Goal: Transaction & Acquisition: Purchase product/service

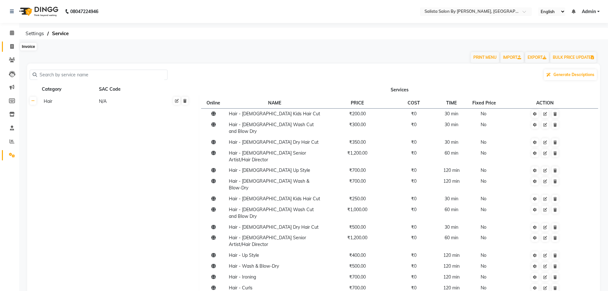
click at [8, 45] on span at bounding box center [11, 46] width 11 height 7
select select "service"
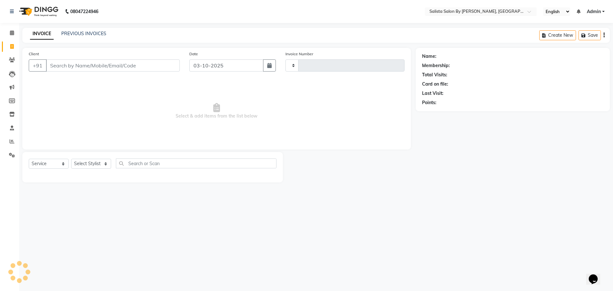
type input "1023"
select select "6878"
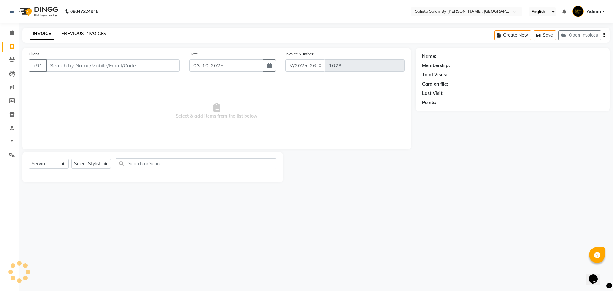
click at [76, 32] on link "PREVIOUS INVOICES" at bounding box center [83, 34] width 45 height 6
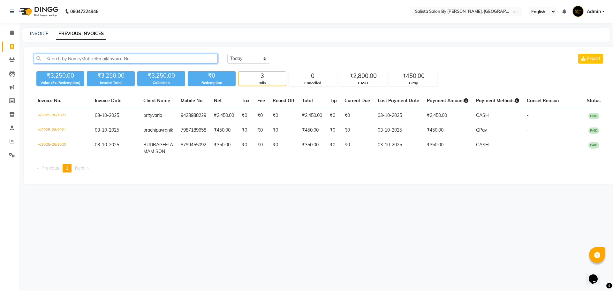
click at [80, 58] on input "text" at bounding box center [126, 59] width 184 height 10
click at [200, 60] on input "text" at bounding box center [126, 59] width 184 height 10
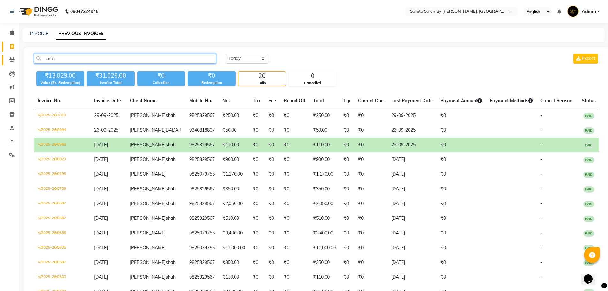
type input "anki"
click at [13, 63] on span at bounding box center [11, 59] width 11 height 7
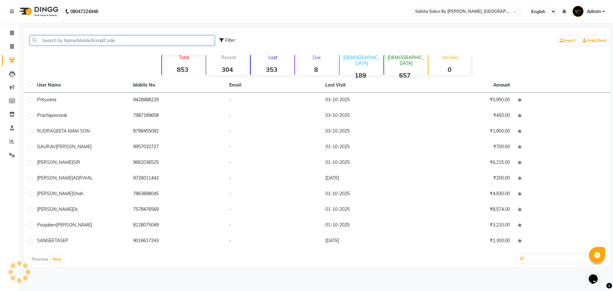
click at [92, 43] on input "text" at bounding box center [122, 40] width 185 height 10
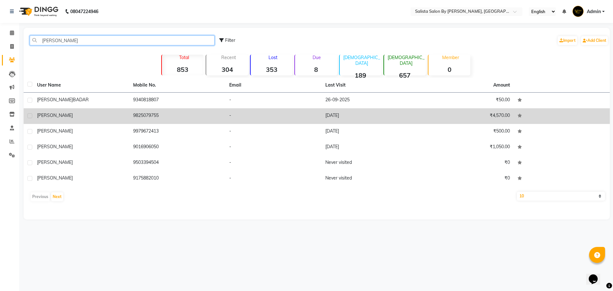
type input "ankita"
click at [222, 122] on td "9825079755" at bounding box center [177, 116] width 96 height 16
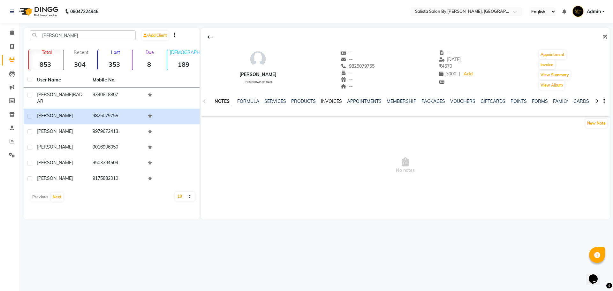
click at [326, 99] on link "INVOICES" at bounding box center [331, 101] width 21 height 6
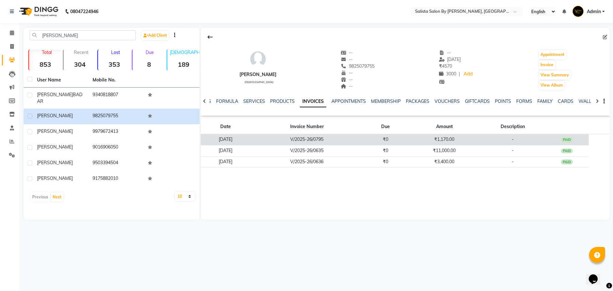
click at [378, 142] on td "₹0" at bounding box center [385, 139] width 45 height 11
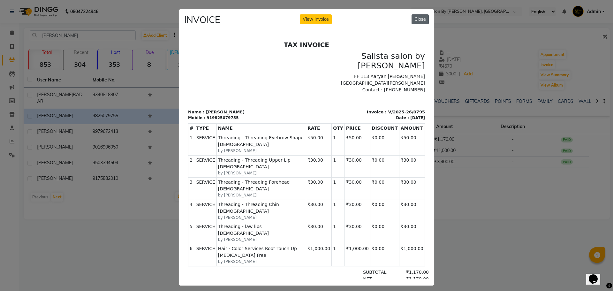
click at [416, 20] on button "Close" at bounding box center [419, 19] width 17 height 10
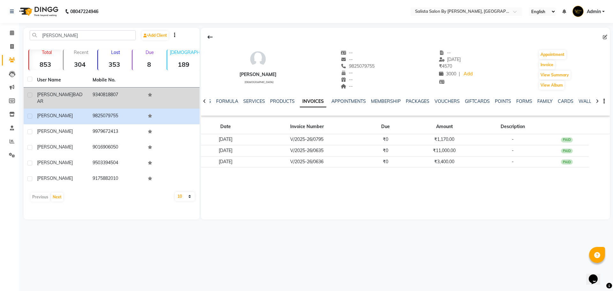
click at [60, 94] on span "BADAR" at bounding box center [59, 98] width 45 height 12
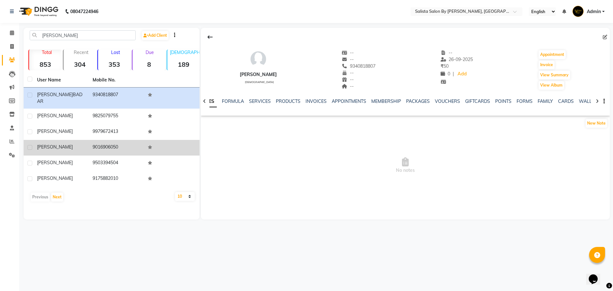
click at [84, 144] on div "ankita" at bounding box center [61, 147] width 48 height 7
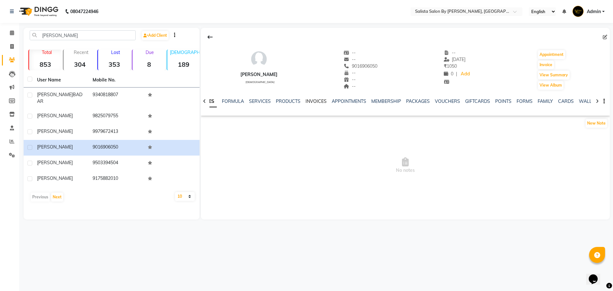
click at [317, 99] on link "INVOICES" at bounding box center [315, 101] width 21 height 6
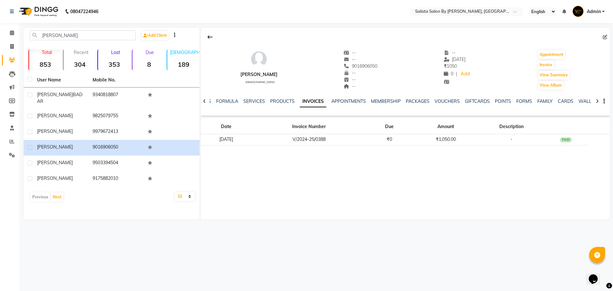
click at [349, 150] on div "Date Invoice Number Due Amount Description 07-03-2025 V/2024-25/0388 ₹0 ₹1,050.…" at bounding box center [405, 134] width 409 height 32
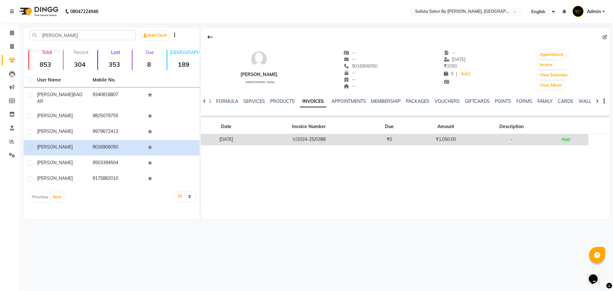
click at [352, 139] on td "V/2024-25/0388" at bounding box center [309, 139] width 115 height 11
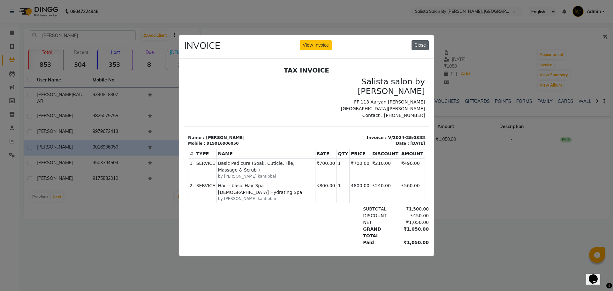
click at [421, 40] on button "Close" at bounding box center [419, 45] width 17 height 10
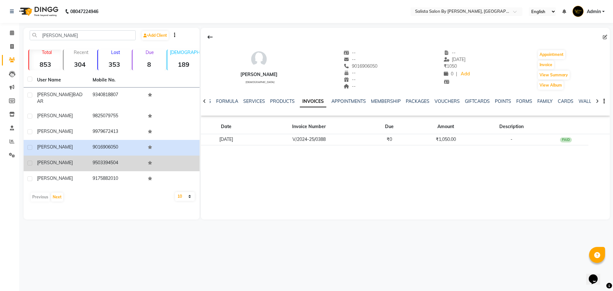
click at [68, 162] on td "ankita" at bounding box center [61, 163] width 56 height 16
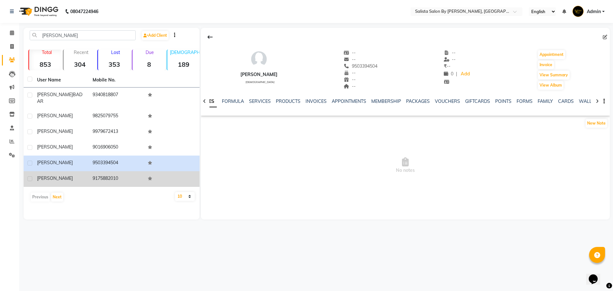
click at [70, 175] on div "ankita" at bounding box center [61, 178] width 48 height 7
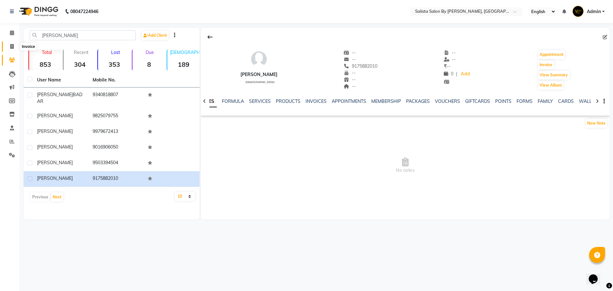
click at [9, 49] on span at bounding box center [11, 46] width 11 height 7
select select "6878"
select select "service"
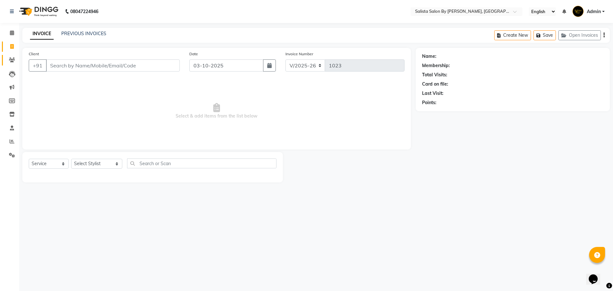
click at [5, 64] on link "Clients" at bounding box center [9, 60] width 15 height 11
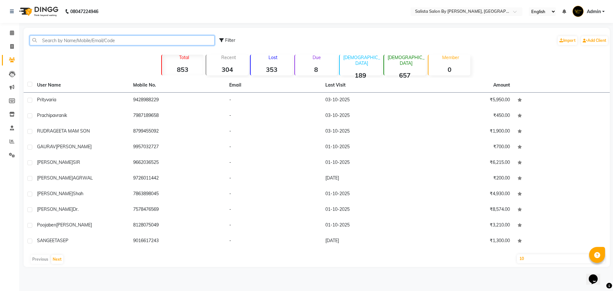
click at [60, 37] on input "text" at bounding box center [122, 40] width 185 height 10
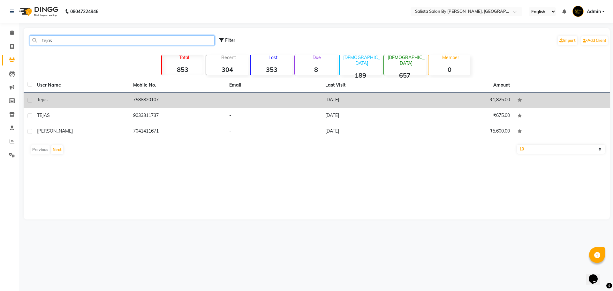
type input "tejas"
click at [197, 96] on td "7588820107" at bounding box center [177, 101] width 96 height 16
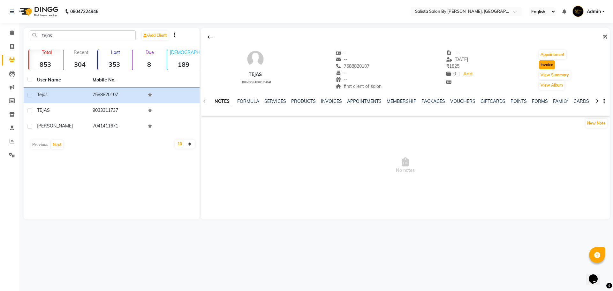
click at [541, 62] on button "Invoice" at bounding box center [547, 64] width 16 height 9
select select "6878"
select select "service"
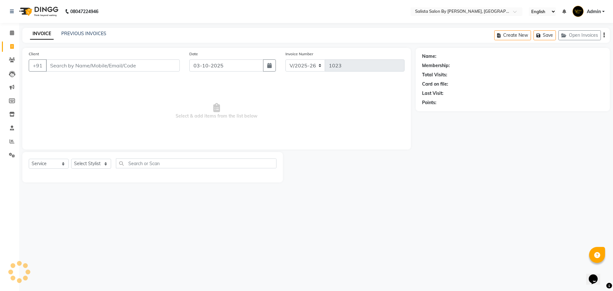
type input "7588820107"
click at [81, 166] on select "Select Stylist AMIT [PERSON_NAME] kantibbai [PERSON_NAME] [PERSON_NAME] [PERSON…" at bounding box center [96, 164] width 51 height 10
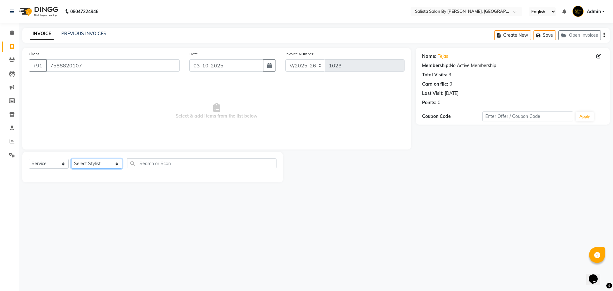
select select "74026"
click at [71, 159] on select "Select Stylist AMIT [PERSON_NAME] kantibbai [PERSON_NAME] [PERSON_NAME] [PERSON…" at bounding box center [96, 164] width 51 height 10
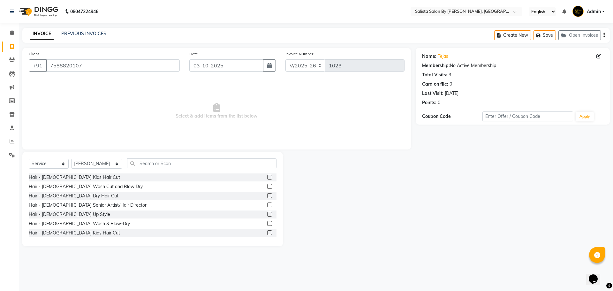
click at [267, 176] on label at bounding box center [269, 177] width 5 height 5
click at [267, 176] on input "checkbox" at bounding box center [269, 177] width 4 height 4
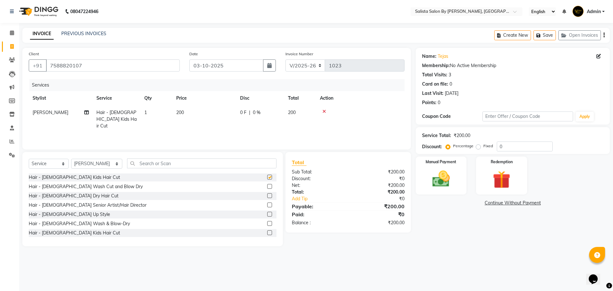
checkbox input "false"
click at [468, 187] on div "Manual Payment Redemption" at bounding box center [513, 175] width 204 height 38
click at [463, 190] on div "Manual Payment" at bounding box center [440, 175] width 53 height 39
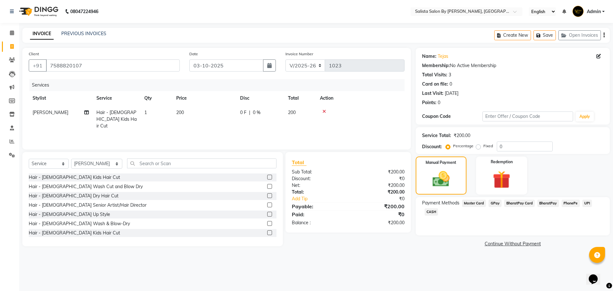
click at [496, 203] on span "GPay" at bounding box center [494, 202] width 13 height 7
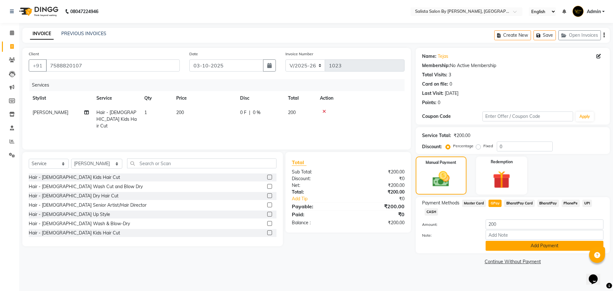
click at [509, 244] on button "Add Payment" at bounding box center [544, 246] width 118 height 10
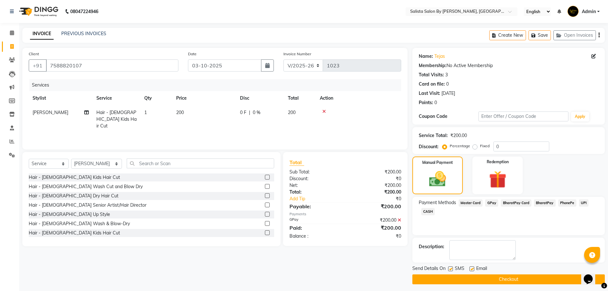
click at [513, 274] on button "Checkout" at bounding box center [508, 279] width 192 height 10
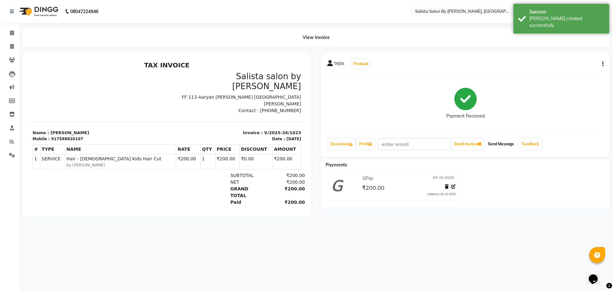
click at [492, 142] on button "Send Message" at bounding box center [500, 144] width 31 height 11
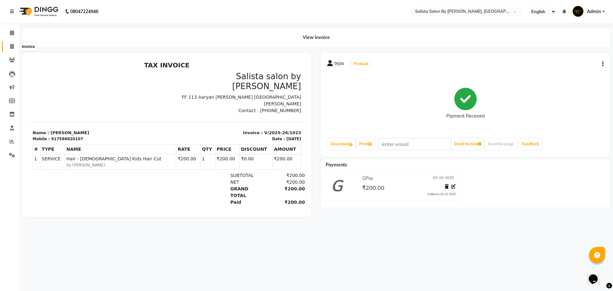
click at [8, 47] on span at bounding box center [11, 46] width 11 height 7
select select "service"
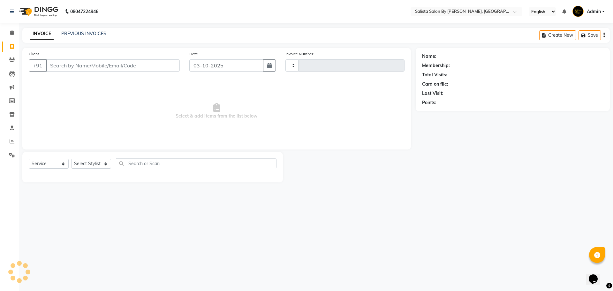
type input "1024"
select select "6878"
click at [65, 67] on input "Client" at bounding box center [113, 65] width 134 height 12
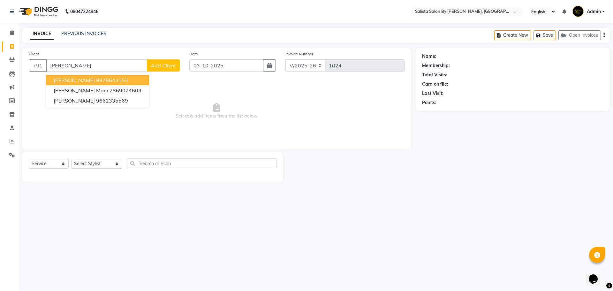
click at [96, 79] on ngb-highlight "9978644153" at bounding box center [112, 80] width 32 height 6
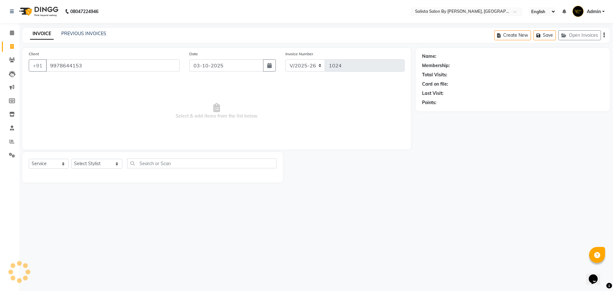
type input "9978644153"
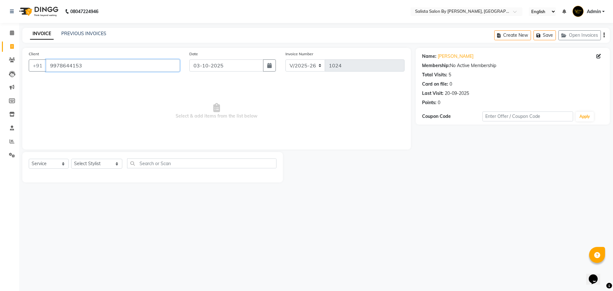
click at [79, 64] on input "9978644153" at bounding box center [113, 65] width 134 height 12
click at [448, 56] on link "Richa Surjani" at bounding box center [456, 56] width 36 height 7
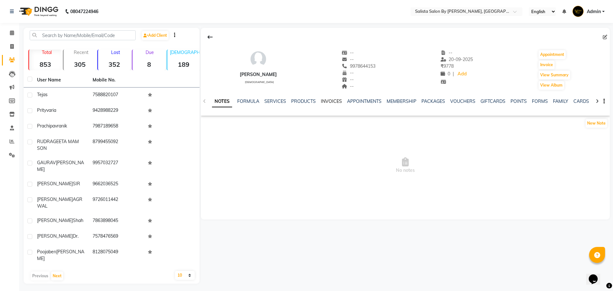
click at [334, 101] on link "INVOICES" at bounding box center [331, 101] width 21 height 6
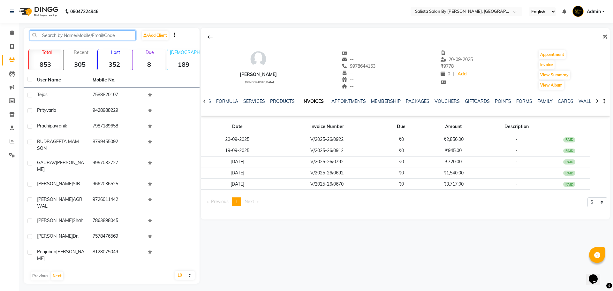
drag, startPoint x: 76, startPoint y: 34, endPoint x: 73, endPoint y: 47, distance: 12.9
click at [73, 44] on div "Add Client" at bounding box center [111, 37] width 173 height 15
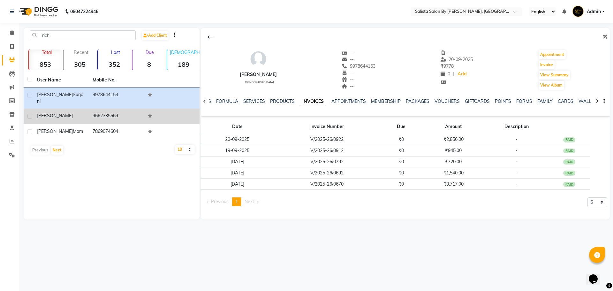
click at [102, 110] on td "9662335569" at bounding box center [117, 117] width 56 height 16
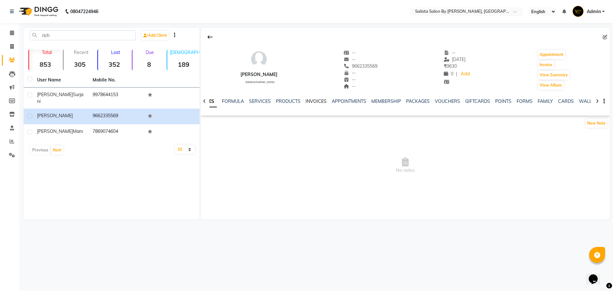
click at [315, 99] on link "INVOICES" at bounding box center [315, 101] width 21 height 6
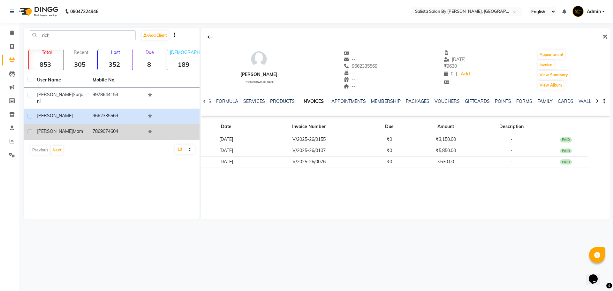
click at [109, 127] on td "7869074604" at bounding box center [117, 132] width 56 height 16
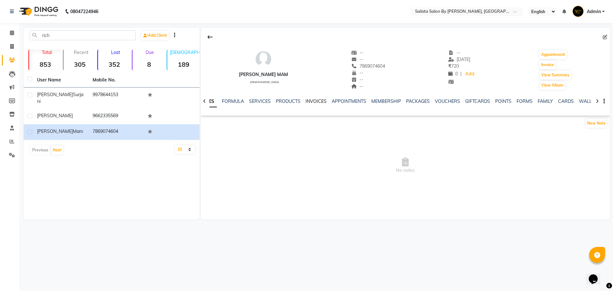
click at [318, 101] on link "INVOICES" at bounding box center [315, 101] width 21 height 6
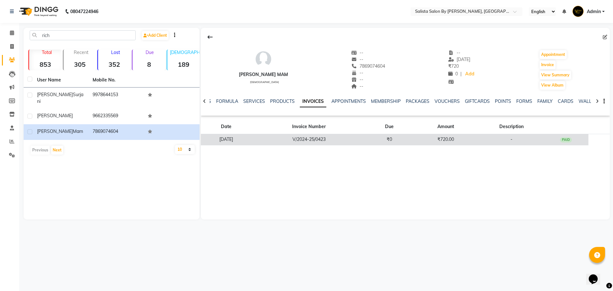
click at [366, 139] on td "V/2024-25/0423" at bounding box center [309, 139] width 115 height 11
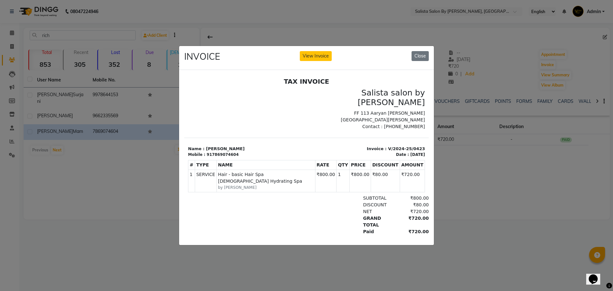
click at [108, 107] on ngb-modal-window "INVOICE View Invoice Close" at bounding box center [306, 145] width 613 height 291
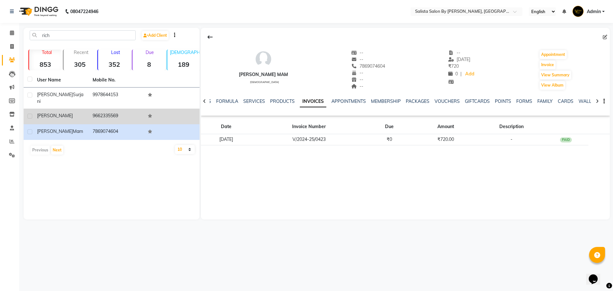
click at [125, 109] on td "9662335569" at bounding box center [117, 117] width 56 height 16
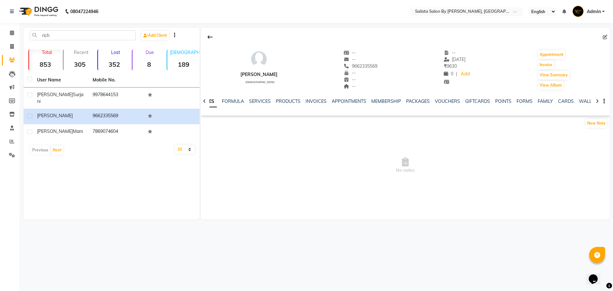
click at [315, 98] on div "INVOICES" at bounding box center [315, 101] width 21 height 7
click at [314, 101] on link "INVOICES" at bounding box center [315, 101] width 21 height 6
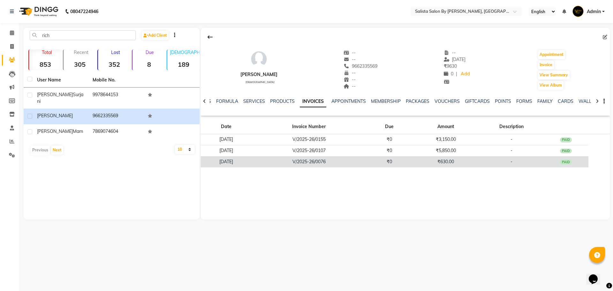
click at [431, 160] on td "₹630.00" at bounding box center [446, 161] width 68 height 11
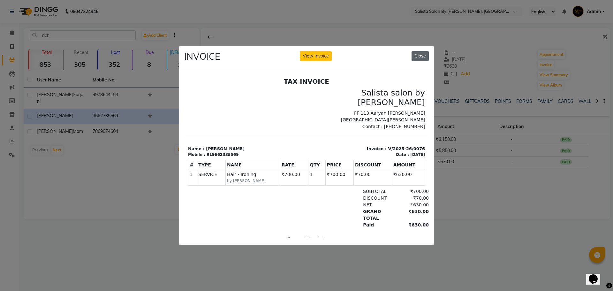
click at [416, 53] on button "Close" at bounding box center [419, 56] width 17 height 10
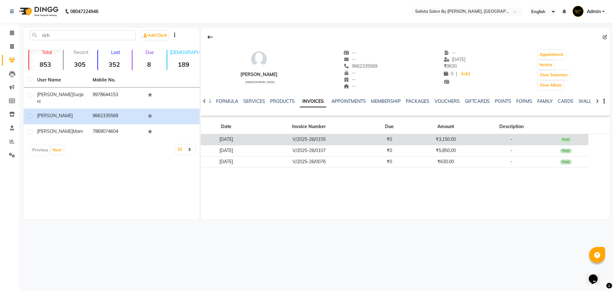
click at [411, 137] on td "₹0" at bounding box center [388, 139] width 45 height 11
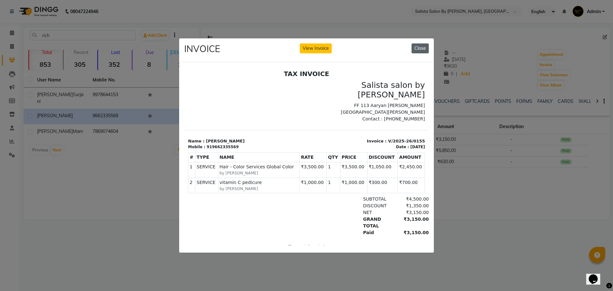
click at [424, 45] on button "Close" at bounding box center [419, 48] width 17 height 10
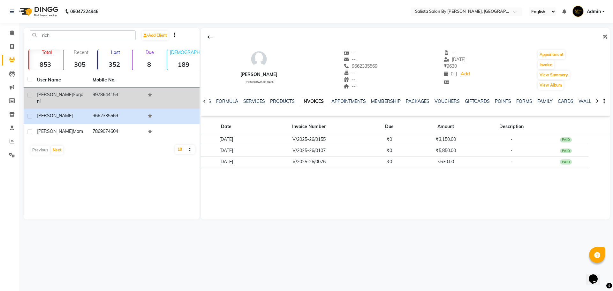
click at [121, 92] on td "9978644153" at bounding box center [117, 97] width 56 height 21
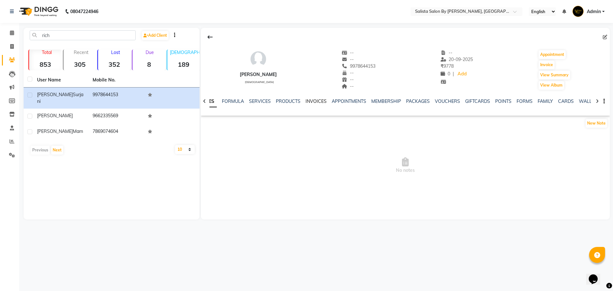
click at [307, 101] on link "INVOICES" at bounding box center [315, 101] width 21 height 6
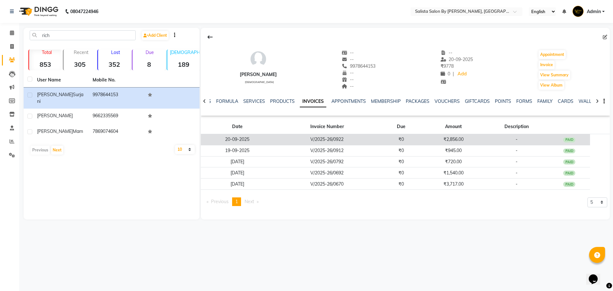
click at [359, 141] on td "V/2025-26/0922" at bounding box center [327, 139] width 106 height 11
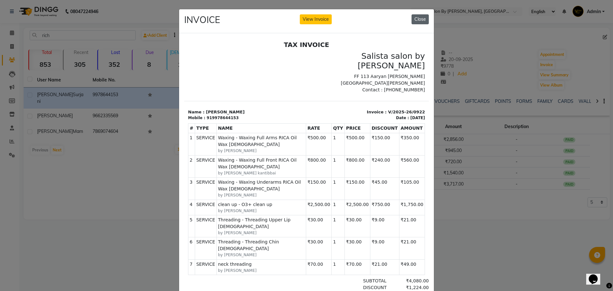
click at [419, 22] on button "Close" at bounding box center [419, 19] width 17 height 10
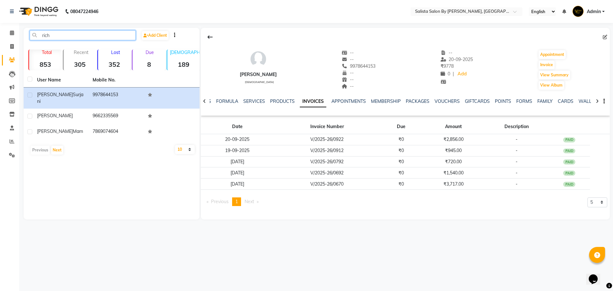
click at [71, 36] on input "rich" at bounding box center [83, 35] width 106 height 10
type input "r"
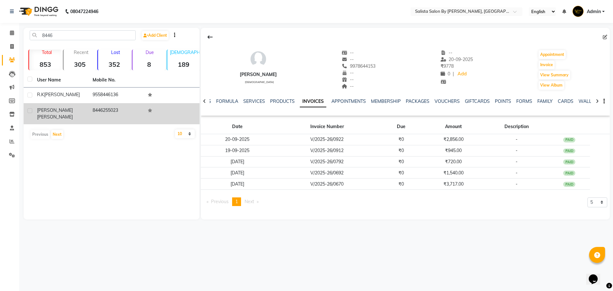
click at [103, 109] on td "8446255023" at bounding box center [117, 113] width 56 height 21
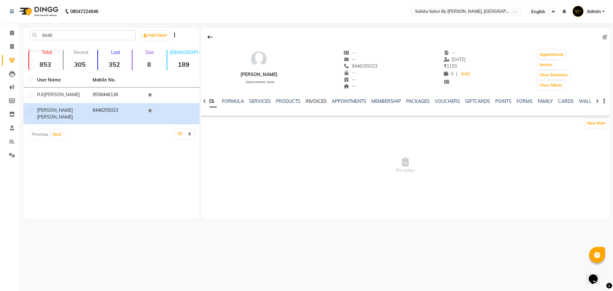
click at [311, 100] on link "INVOICES" at bounding box center [315, 101] width 21 height 6
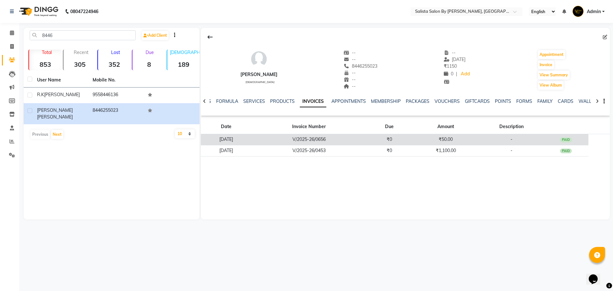
click at [346, 141] on td "V/2025-26/0656" at bounding box center [309, 139] width 115 height 11
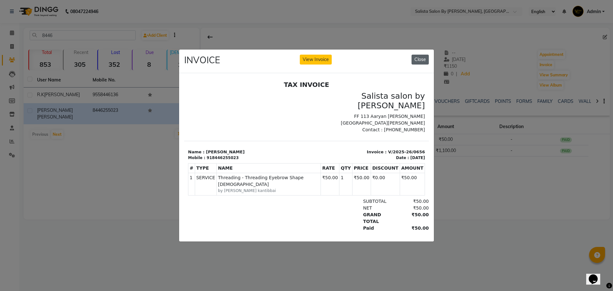
click at [427, 56] on button "Close" at bounding box center [419, 60] width 17 height 10
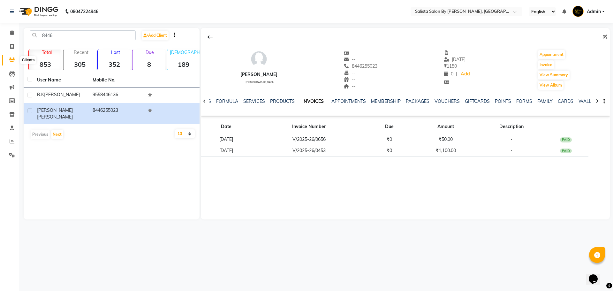
click at [13, 61] on icon at bounding box center [12, 59] width 6 height 5
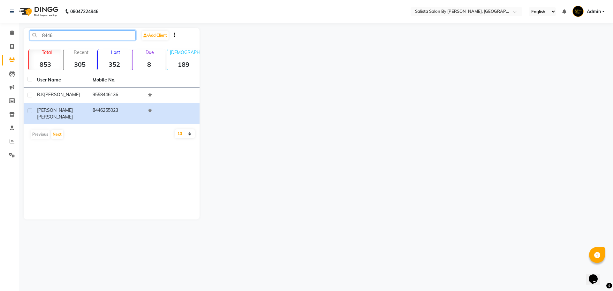
click at [66, 35] on input "8446" at bounding box center [83, 35] width 106 height 10
type input "8"
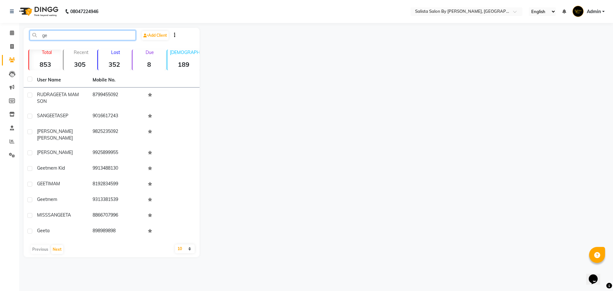
type input "g"
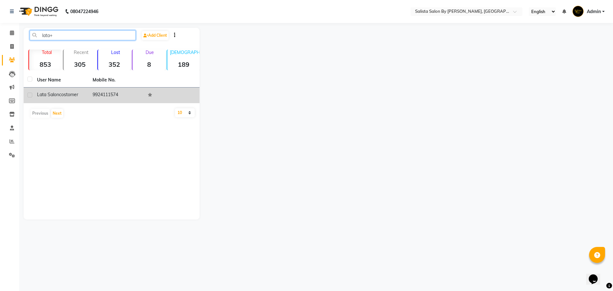
type input "lata+"
click at [67, 89] on td "lata salon costomer" at bounding box center [61, 95] width 56 height 16
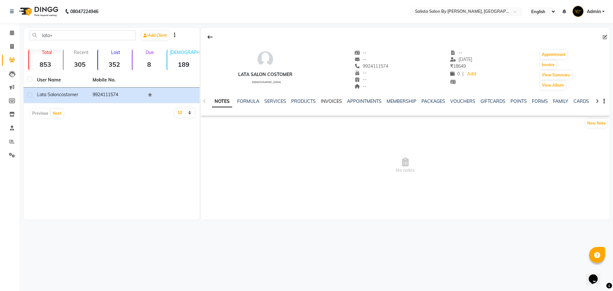
click at [335, 99] on link "INVOICES" at bounding box center [331, 101] width 21 height 6
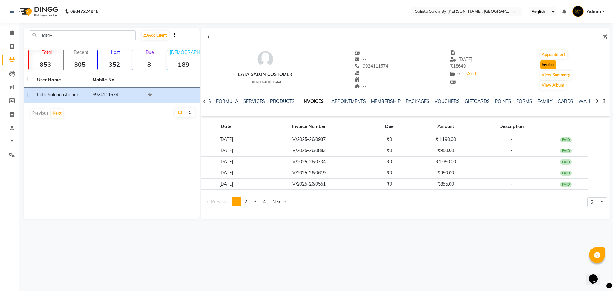
click at [547, 66] on button "Invoice" at bounding box center [548, 64] width 16 height 9
select select "6878"
select select "service"
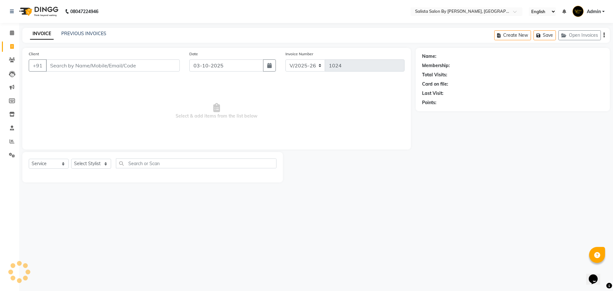
type input "9924111574"
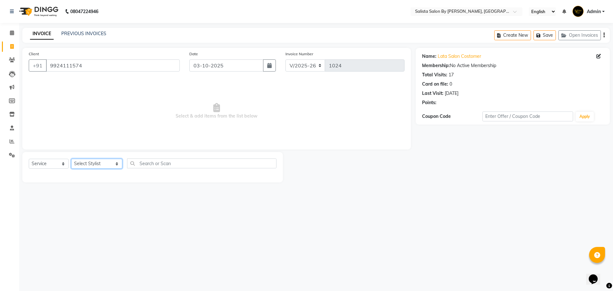
click at [92, 167] on select "Select Stylist AMIT [PERSON_NAME] kantibbai [PERSON_NAME] [PERSON_NAME] [PERSON…" at bounding box center [96, 164] width 51 height 10
select select "74026"
click at [71, 159] on select "Select Stylist AMIT [PERSON_NAME] kantibbai [PERSON_NAME] [PERSON_NAME] [PERSON…" at bounding box center [96, 164] width 51 height 10
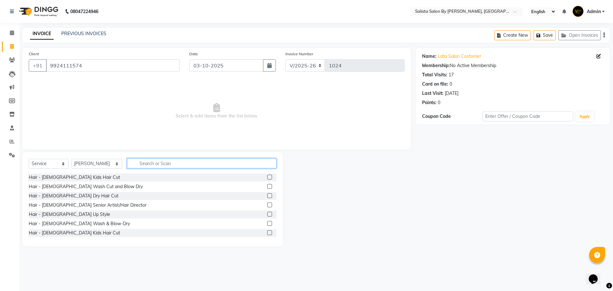
click at [133, 167] on input "text" at bounding box center [201, 163] width 149 height 10
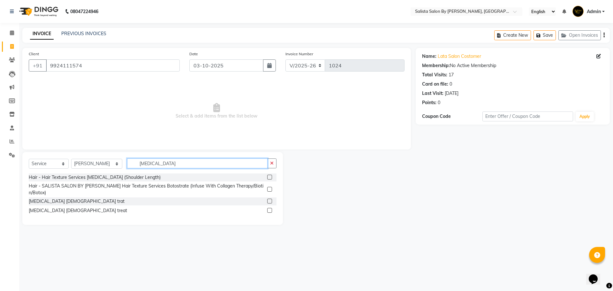
drag, startPoint x: 133, startPoint y: 167, endPoint x: 269, endPoint y: 191, distance: 138.0
click at [134, 168] on input "[MEDICAL_DATA]" at bounding box center [197, 163] width 140 height 10
type input "[MEDICAL_DATA]"
click at [270, 175] on label at bounding box center [269, 177] width 5 height 5
click at [270, 175] on input "checkbox" at bounding box center [269, 177] width 4 height 4
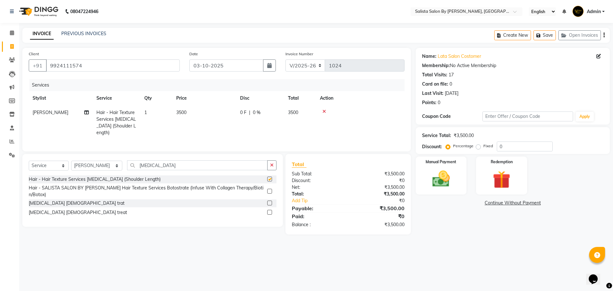
checkbox input "false"
click at [174, 160] on input "[MEDICAL_DATA]" at bounding box center [197, 165] width 140 height 10
type input "b"
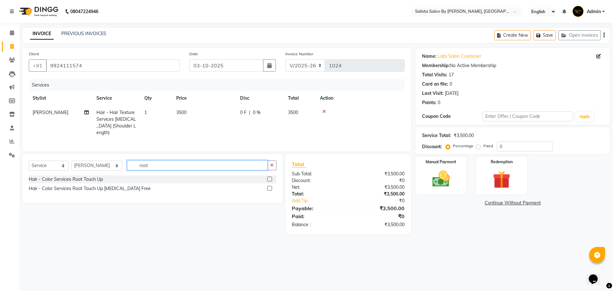
click at [186, 172] on div "Select Service Product Membership Package Voucher Prepaid Gift Card Select Styl…" at bounding box center [153, 167] width 248 height 15
type input "root"
click at [267, 188] on div "Hair - Color Services Root Touch Up [MEDICAL_DATA] Free" at bounding box center [153, 188] width 248 height 8
click at [270, 186] on label at bounding box center [269, 188] width 5 height 5
click at [270, 186] on input "checkbox" at bounding box center [269, 188] width 4 height 4
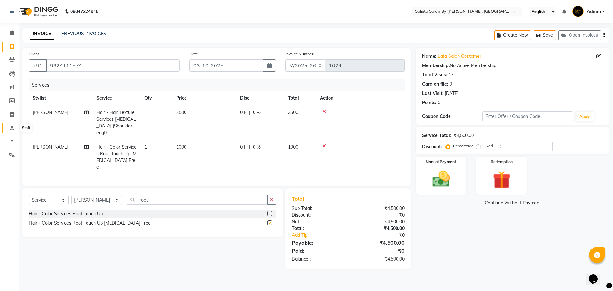
checkbox input "false"
click at [33, 144] on span "[PERSON_NAME]" at bounding box center [51, 147] width 36 height 6
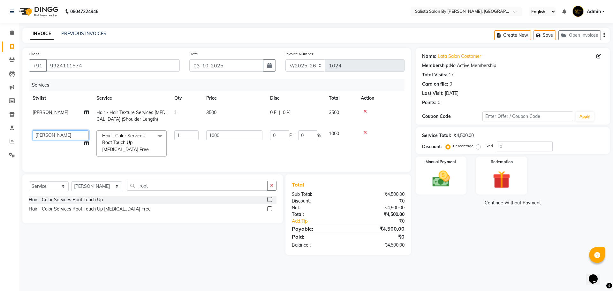
click at [38, 137] on select "AMIT [PERSON_NAME] kantibbai [PERSON_NAME] [PERSON_NAME] [PERSON_NAME] [PERSON_…" at bounding box center [61, 135] width 56 height 10
select select "53757"
click at [166, 191] on input "root" at bounding box center [197, 186] width 140 height 10
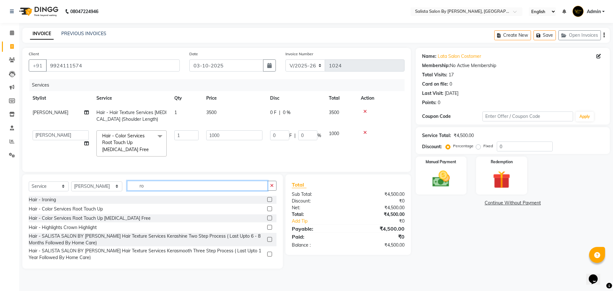
type input "r"
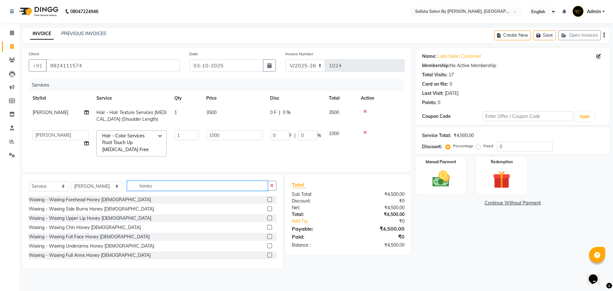
type input "honey"
click at [267, 257] on label at bounding box center [269, 254] width 5 height 5
click at [267, 257] on input "checkbox" at bounding box center [269, 255] width 4 height 4
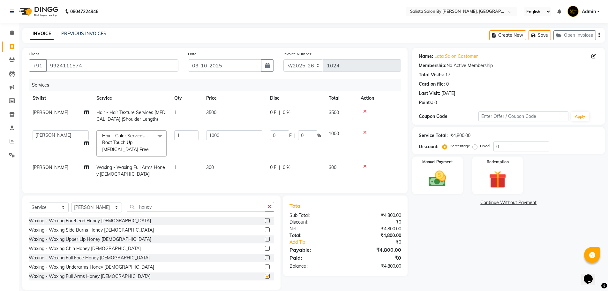
checkbox input "false"
click at [265, 269] on label at bounding box center [267, 266] width 5 height 5
click at [265, 269] on input "checkbox" at bounding box center [267, 267] width 4 height 4
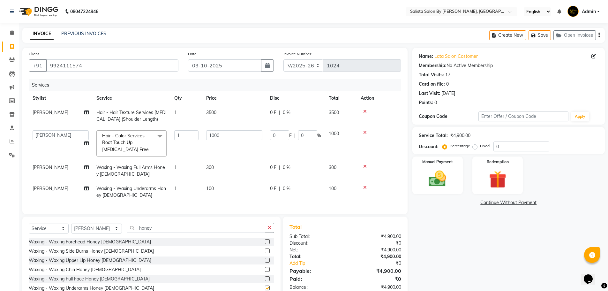
checkbox input "false"
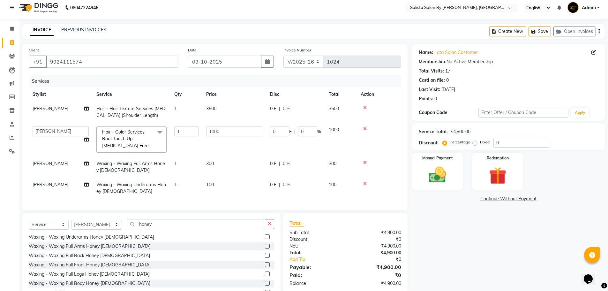
scroll to position [34, 0]
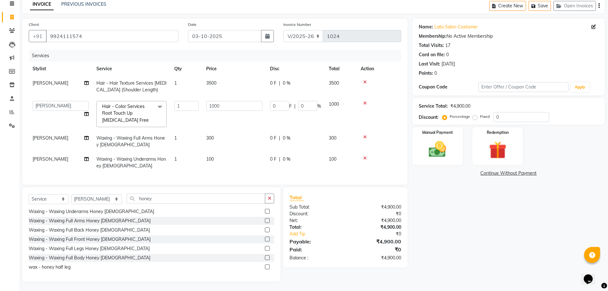
click at [265, 268] on label at bounding box center [267, 266] width 5 height 5
click at [265, 268] on input "checkbox" at bounding box center [267, 267] width 4 height 4
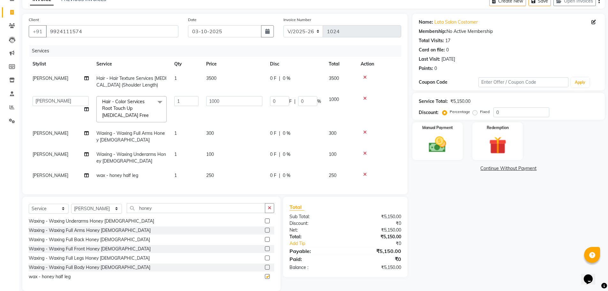
checkbox input "false"
click at [40, 129] on td "[PERSON_NAME]" at bounding box center [61, 136] width 64 height 21
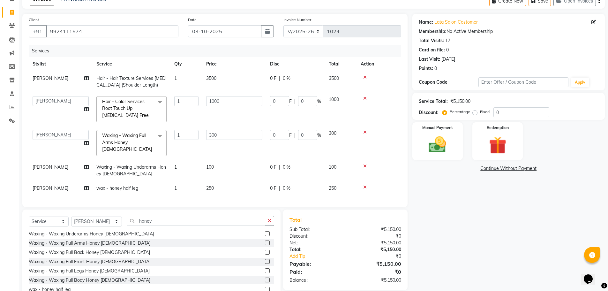
click at [40, 129] on td "AMIT [PERSON_NAME] kantibbai [PERSON_NAME] [PERSON_NAME] [PERSON_NAME] [PERSON_…" at bounding box center [61, 143] width 64 height 34
click at [66, 134] on select "AMIT [PERSON_NAME] kantibbai [PERSON_NAME] [PERSON_NAME] [PERSON_NAME] [PERSON_…" at bounding box center [61, 135] width 56 height 10
select select "53758"
click at [41, 164] on span "[PERSON_NAME]" at bounding box center [51, 167] width 36 height 6
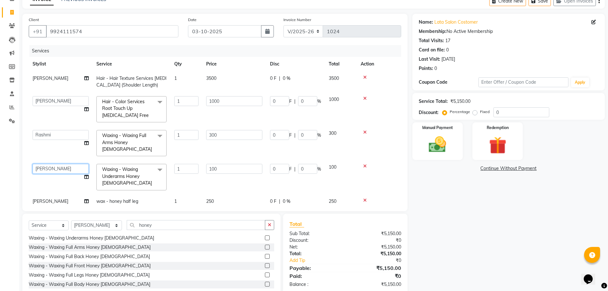
click at [41, 164] on select "AMIT [PERSON_NAME] kantibbai [PERSON_NAME] [PERSON_NAME] [PERSON_NAME] [PERSON_…" at bounding box center [61, 169] width 56 height 10
select select "53758"
click at [36, 194] on td "[PERSON_NAME]" at bounding box center [61, 201] width 64 height 14
click at [37, 194] on td "AMIT [PERSON_NAME] kantibbai [PERSON_NAME] [PERSON_NAME] [PERSON_NAME] [PERSON_…" at bounding box center [61, 206] width 64 height 24
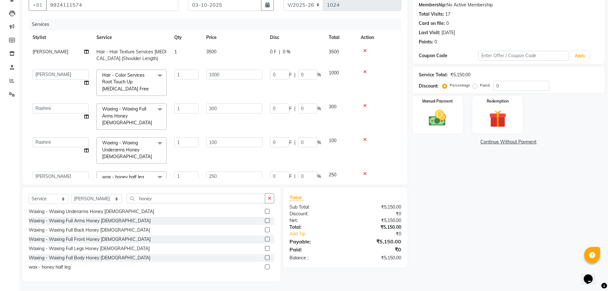
scroll to position [17, 0]
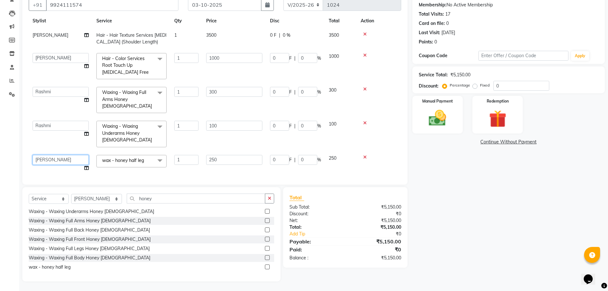
click at [58, 155] on select "AMIT [PERSON_NAME] kantibbai [PERSON_NAME] [PERSON_NAME] [PERSON_NAME] [PERSON_…" at bounding box center [61, 160] width 56 height 10
select select "69301"
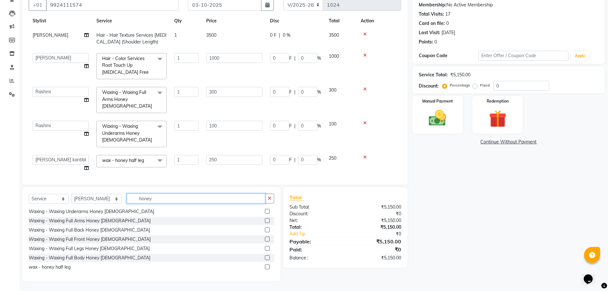
click at [182, 197] on input "honey" at bounding box center [196, 198] width 139 height 10
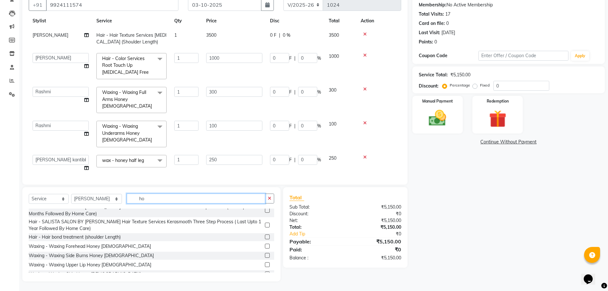
scroll to position [123, 0]
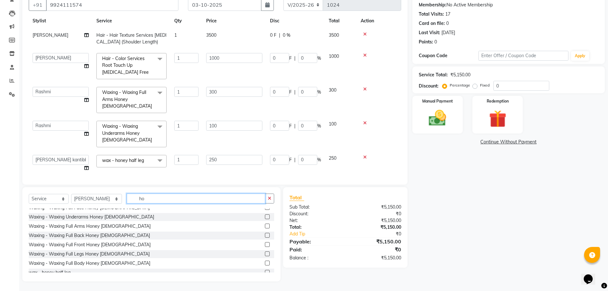
type input "h"
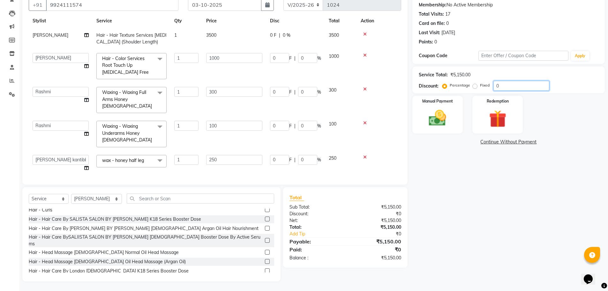
click at [494, 86] on input "0" at bounding box center [521, 86] width 56 height 10
type input "30"
type input "300"
type input "30"
type input "90"
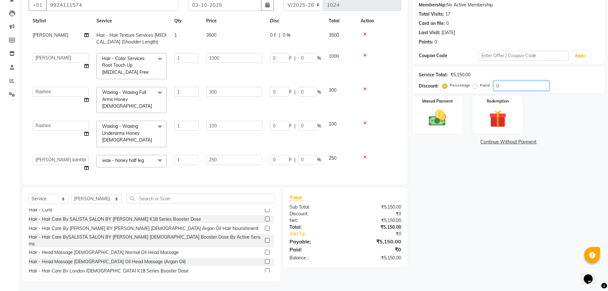
type input "30"
type input "75"
type input "30"
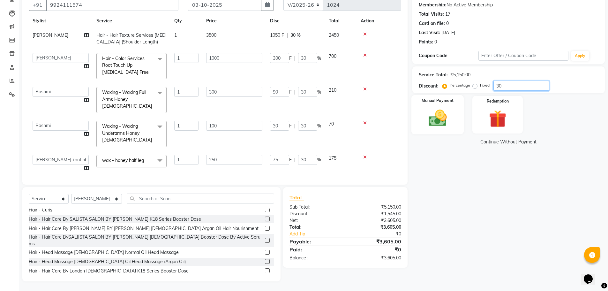
type input "30"
click at [434, 122] on img at bounding box center [437, 118] width 29 height 21
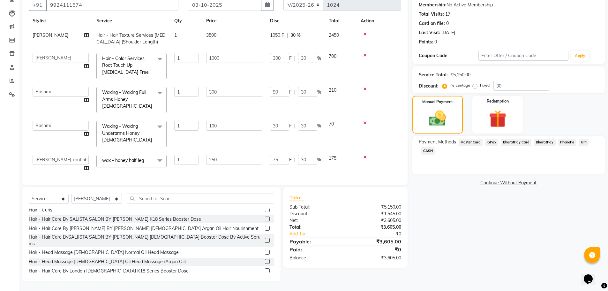
click at [426, 148] on span "CASH" at bounding box center [428, 150] width 14 height 7
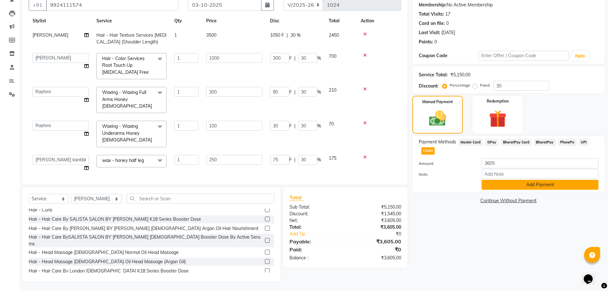
click at [496, 185] on button "Add Payment" at bounding box center [540, 185] width 117 height 10
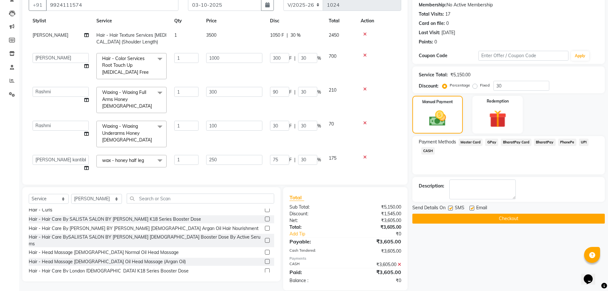
click at [470, 218] on button "Checkout" at bounding box center [508, 219] width 192 height 10
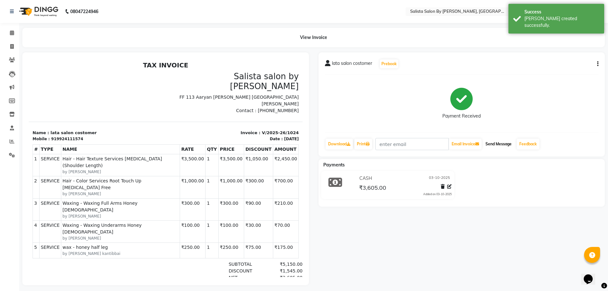
click at [493, 145] on button "Send Message" at bounding box center [498, 144] width 31 height 11
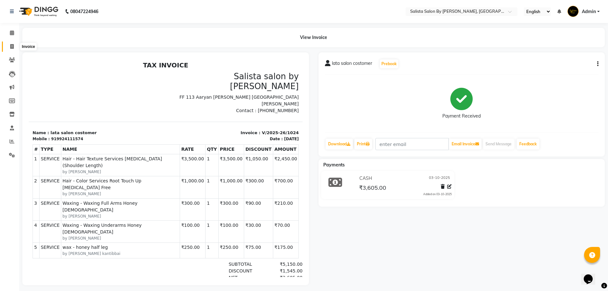
click at [13, 44] on icon at bounding box center [12, 46] width 4 height 5
select select "6878"
select select "service"
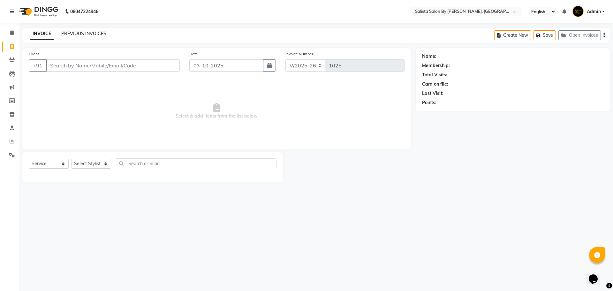
click at [76, 31] on link "PREVIOUS INVOICES" at bounding box center [83, 34] width 45 height 6
